Goal: Use online tool/utility: Utilize a website feature to perform a specific function

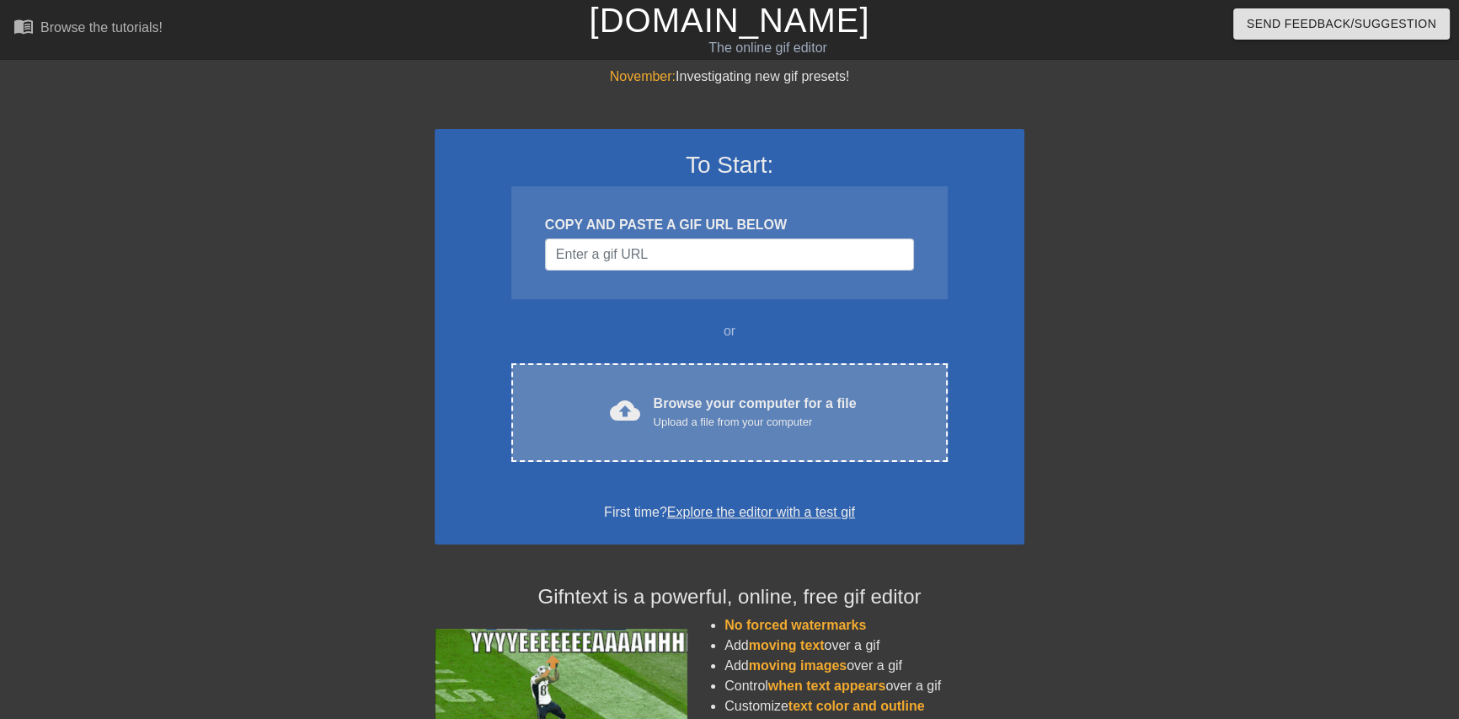
click at [743, 397] on div "Browse your computer for a file Upload a file from your computer" at bounding box center [755, 411] width 203 height 37
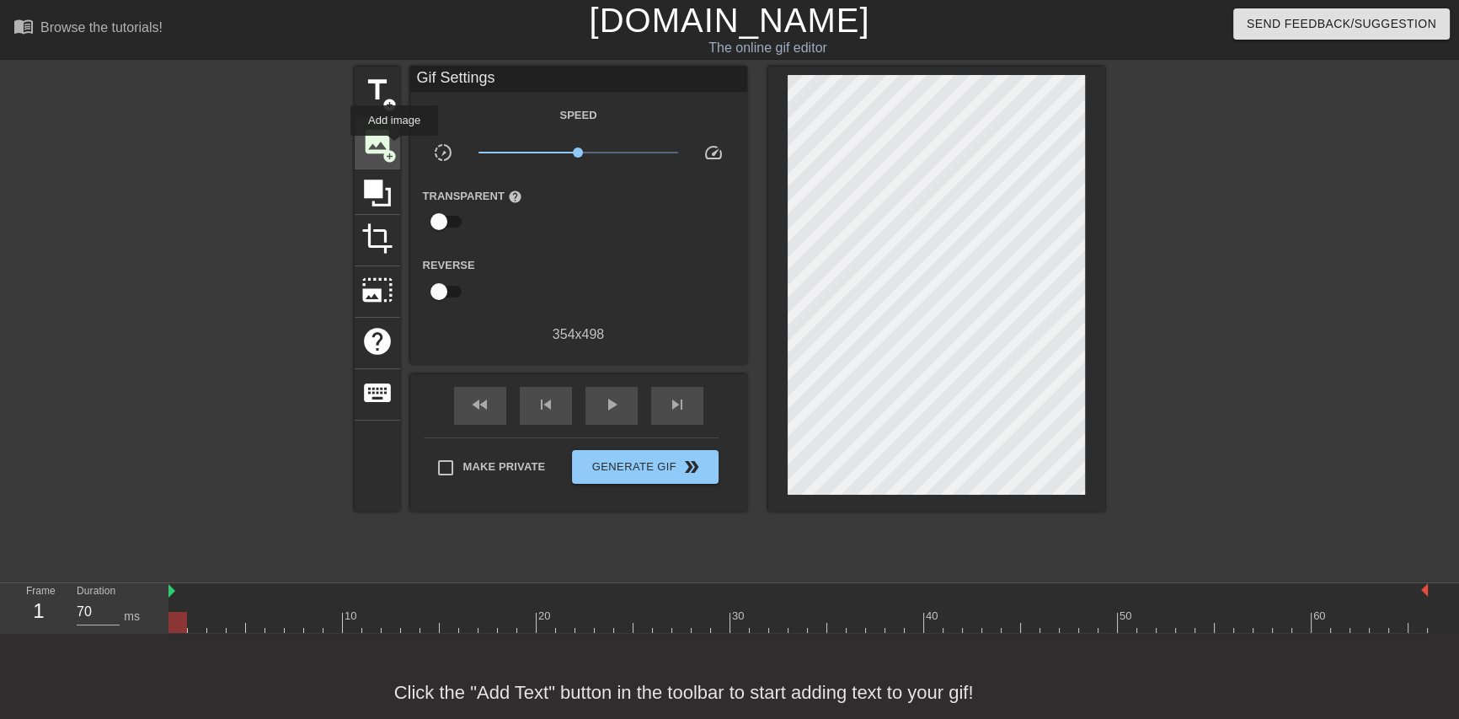
click at [394, 149] on span "add_circle" at bounding box center [389, 156] width 14 height 14
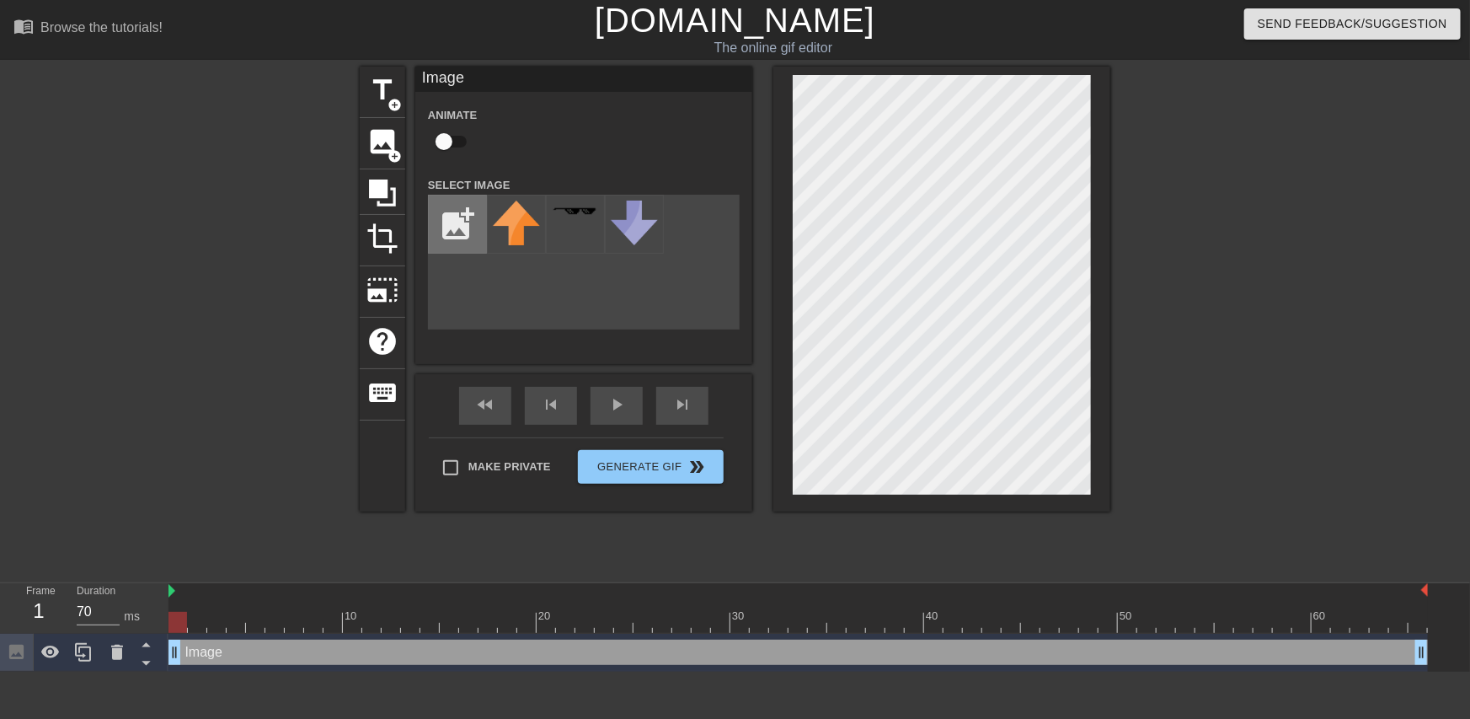
click at [463, 203] on input "file" at bounding box center [457, 223] width 57 height 57
type input "C:\fakepath\coollogo_com-255648.png"
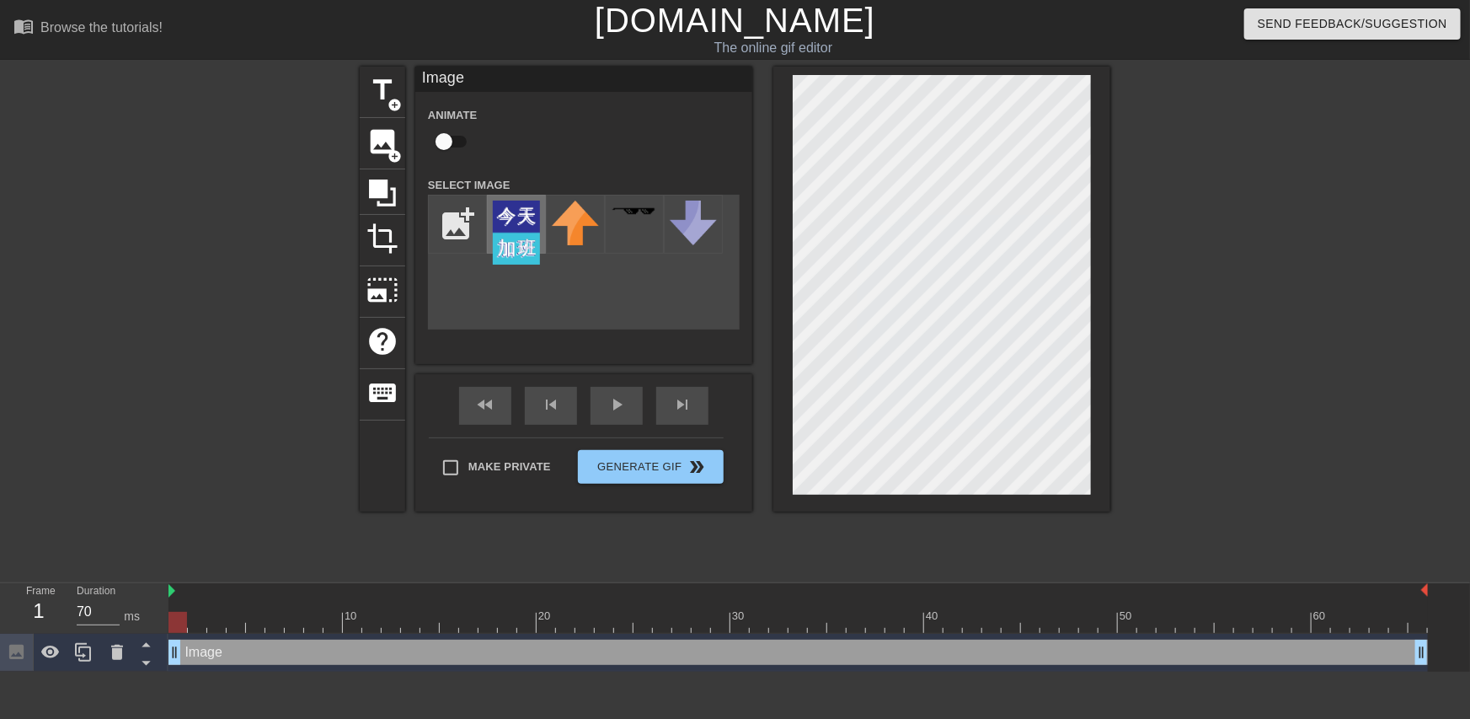
click at [516, 233] on img at bounding box center [516, 233] width 47 height 64
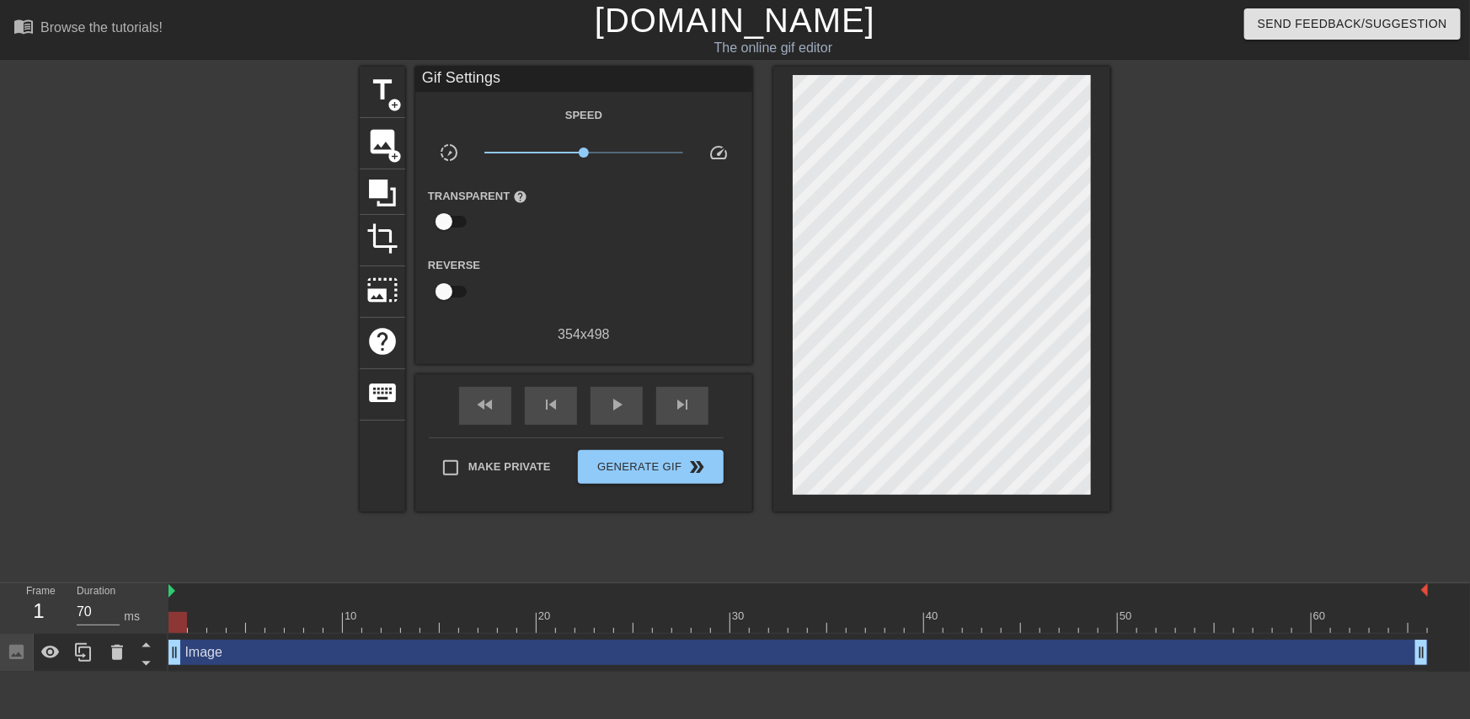
click at [1297, 190] on div at bounding box center [1257, 319] width 253 height 505
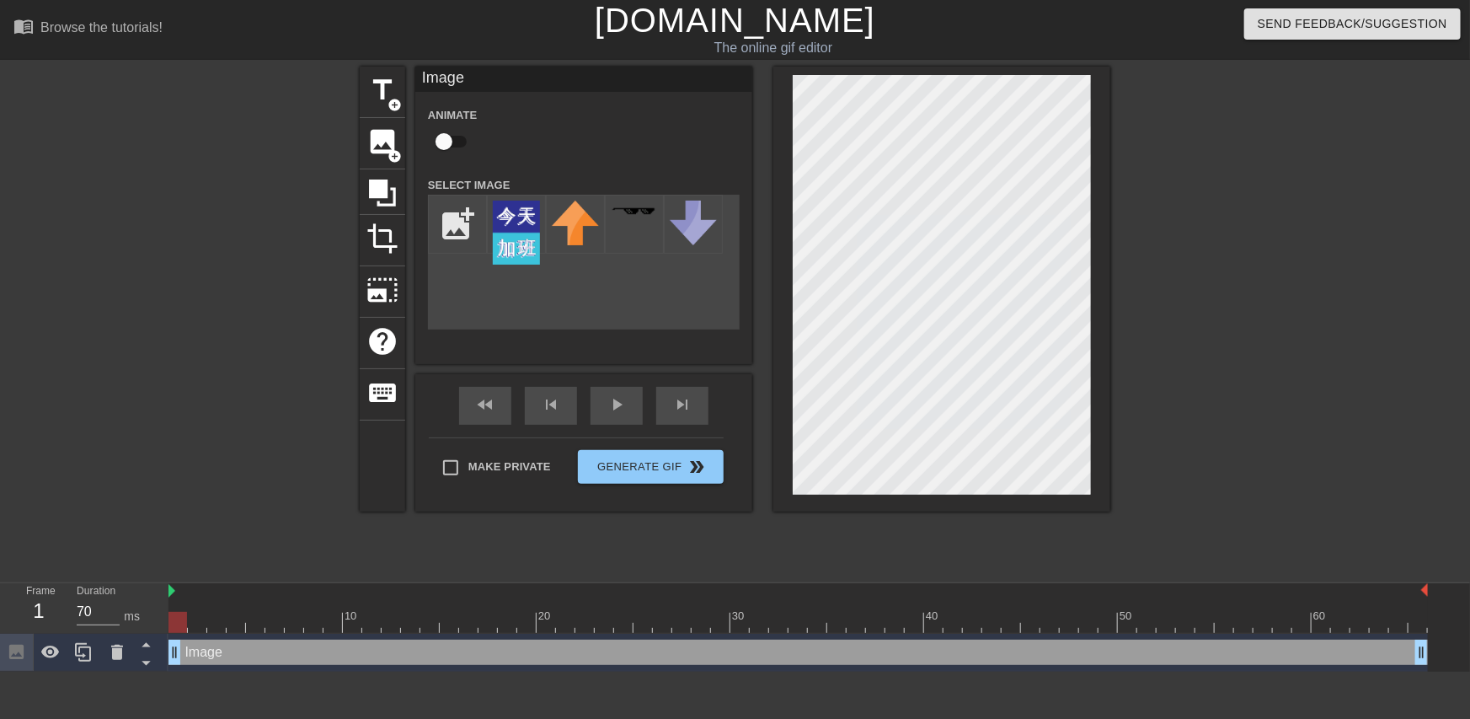
click at [1197, 177] on div at bounding box center [1257, 319] width 253 height 505
click at [1297, 221] on div at bounding box center [1257, 319] width 253 height 505
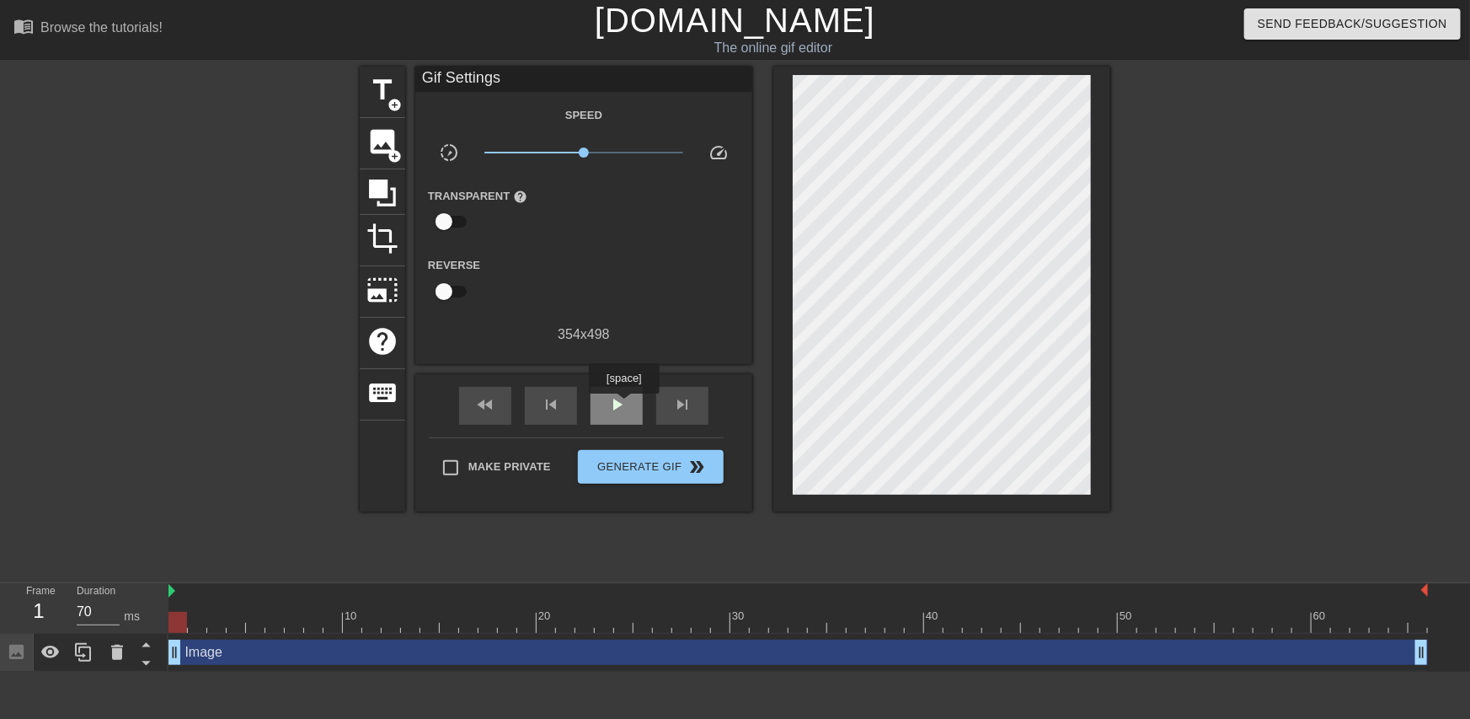
click at [623, 405] on span "play_arrow" at bounding box center [617, 404] width 20 height 20
click at [614, 404] on span "pause" at bounding box center [617, 404] width 20 height 20
click at [182, 623] on div at bounding box center [797, 622] width 1259 height 21
click at [1219, 277] on div at bounding box center [1257, 319] width 253 height 505
click at [636, 405] on div "play_arrow" at bounding box center [617, 406] width 52 height 38
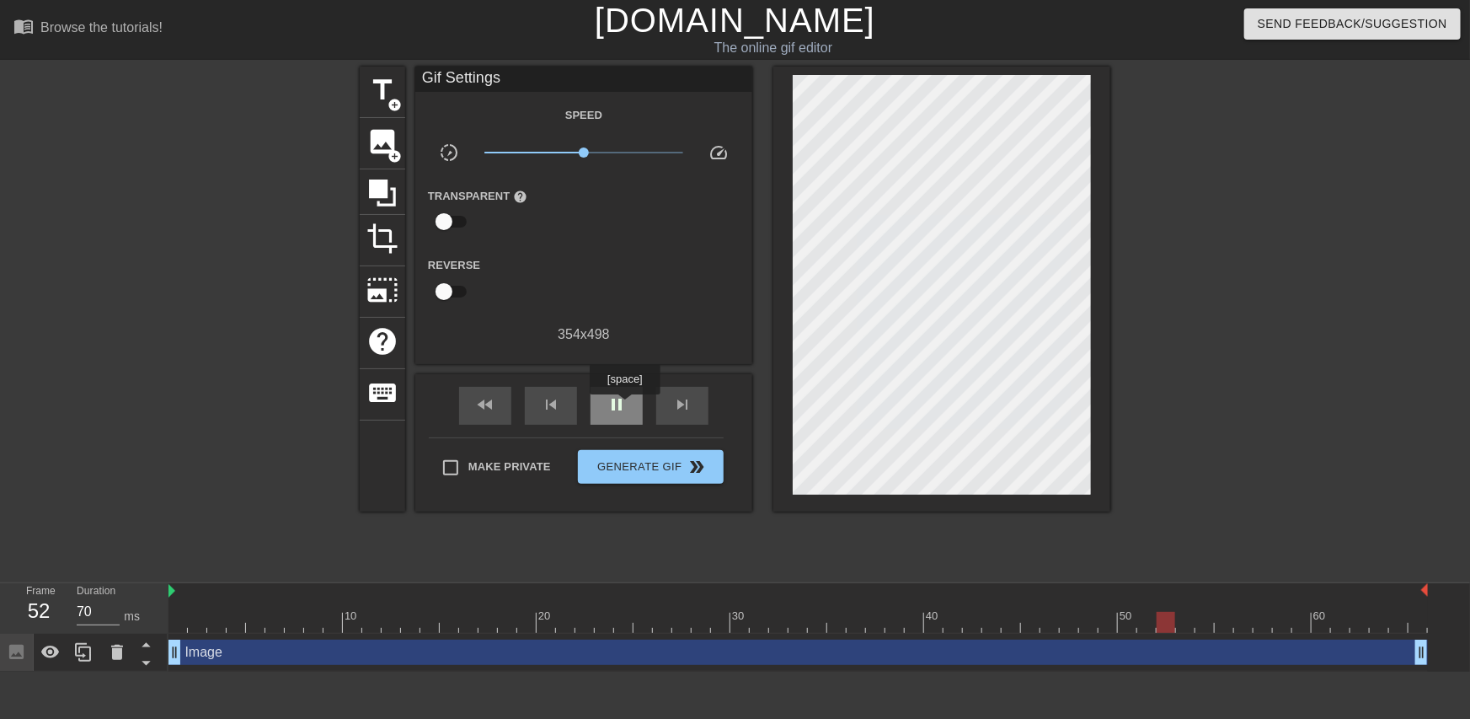
type input "60"
click at [623, 406] on span "pause" at bounding box center [617, 404] width 20 height 20
click at [653, 472] on span "Generate Gif double_arrow" at bounding box center [651, 467] width 132 height 20
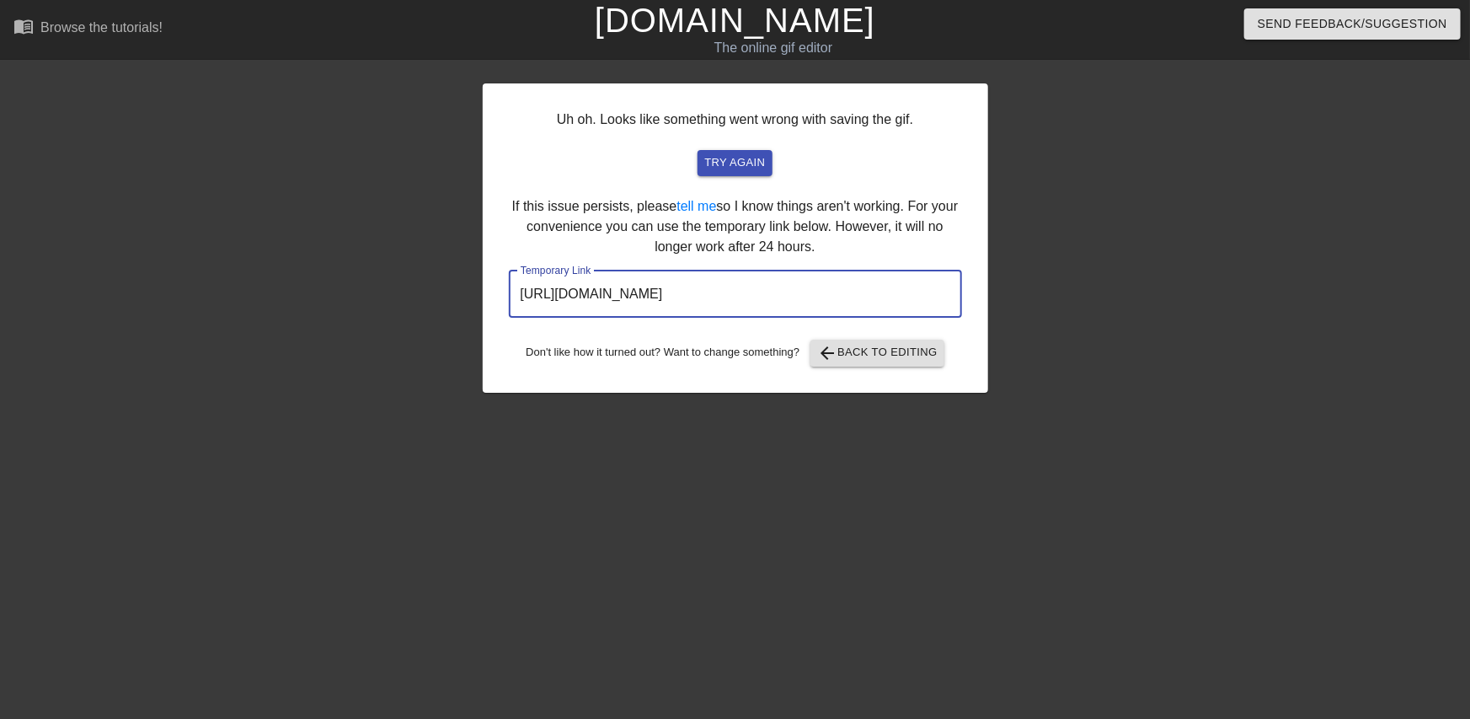
click at [778, 294] on input "[URL][DOMAIN_NAME]" at bounding box center [735, 293] width 453 height 47
